Goal: Task Accomplishment & Management: Manage account settings

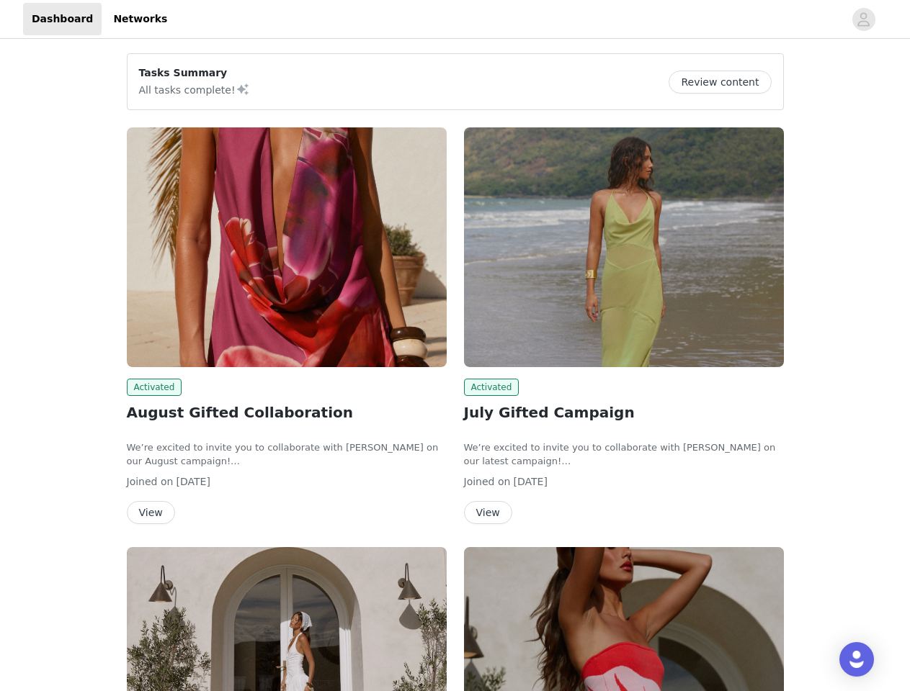
click at [455, 346] on div "Activated July Gifted Campaign We’re excited to invite you to collaborate with …" at bounding box center [623, 329] width 337 height 420
click at [454, 19] on div at bounding box center [510, 19] width 668 height 32
click at [864, 19] on icon "avatar" at bounding box center [863, 19] width 14 height 23
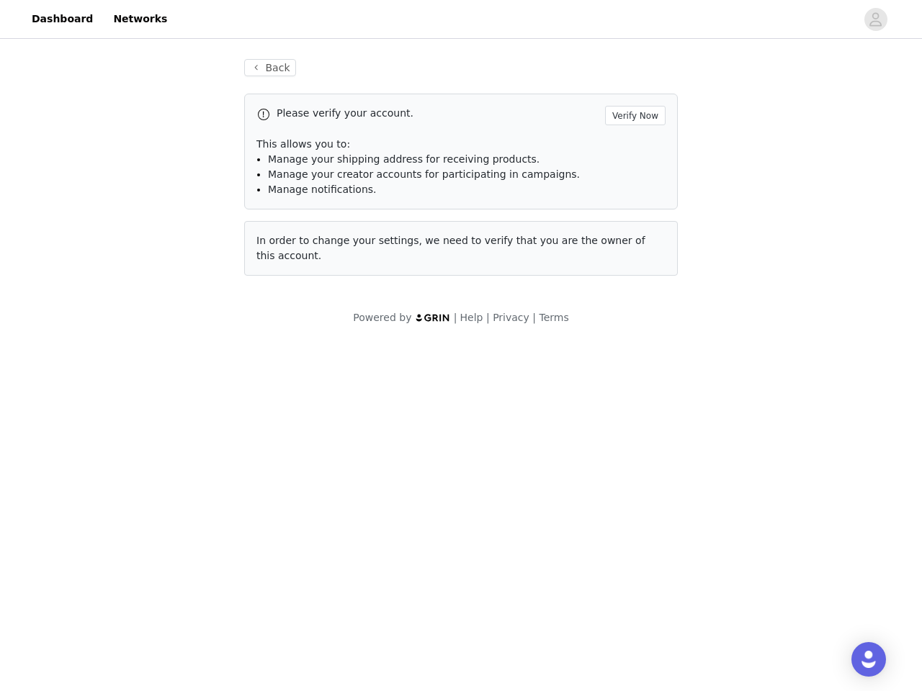
click at [725, 82] on div "Back Please verify your account. Verify Now This allows you to: Manage your shi…" at bounding box center [461, 192] width 922 height 301
click at [287, 247] on span "In order to change your settings, we need to verify that you are the owner of t…" at bounding box center [450, 248] width 389 height 27
click at [152, 388] on body "Dashboard Networks Back Please verify your account. Verify Now This allows you …" at bounding box center [461, 345] width 922 height 691
click at [150, 513] on body "Dashboard Networks Back Please verify your account. Verify Now This allows you …" at bounding box center [461, 345] width 922 height 691
click at [624, 247] on span "In order to change your settings, we need to verify that you are the owner of t…" at bounding box center [450, 248] width 389 height 27
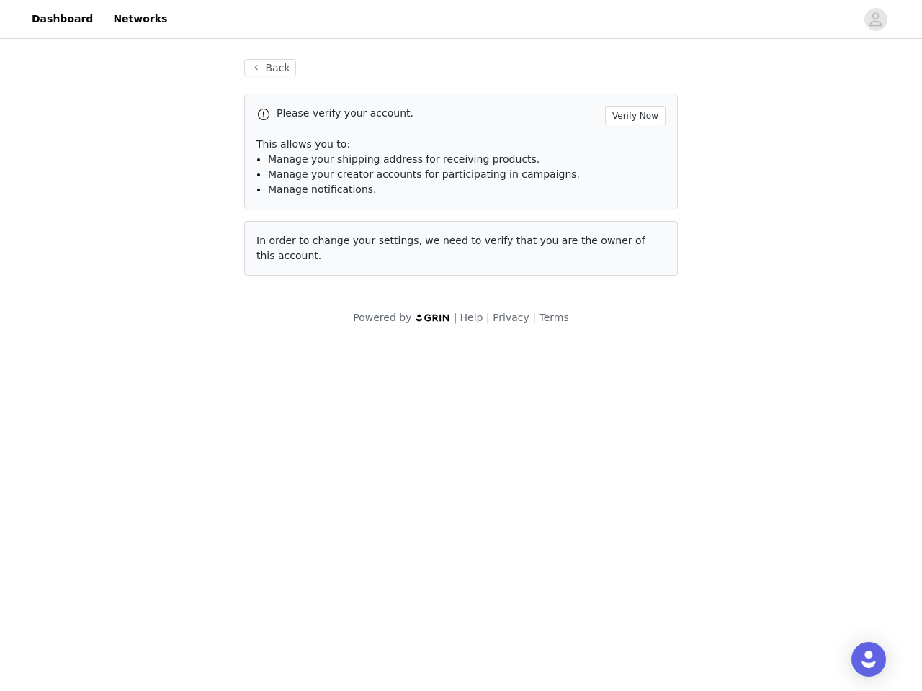
click at [489, 388] on body "Dashboard Networks Back Please verify your account. Verify Now This allows you …" at bounding box center [461, 345] width 922 height 691
click at [487, 513] on body "Dashboard Networks Back Please verify your account. Verify Now This allows you …" at bounding box center [461, 345] width 922 height 691
